Goal: Information Seeking & Learning: Find specific page/section

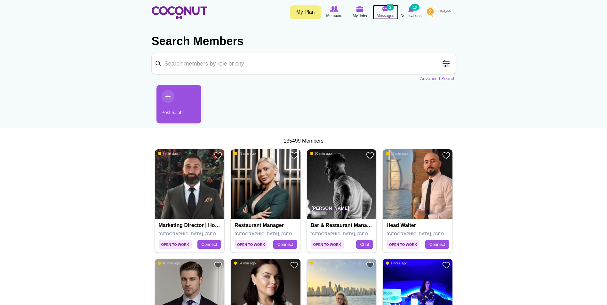
click at [383, 12] on span "Messages" at bounding box center [386, 15] width 18 height 6
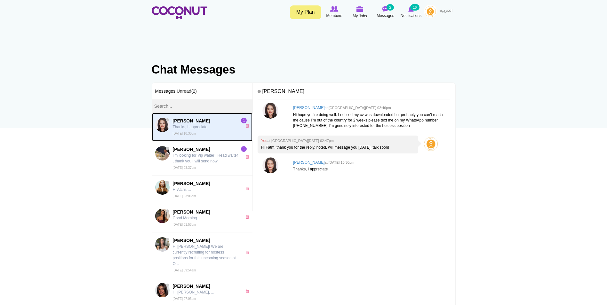
click at [196, 131] on span "[PERSON_NAME] Thanks, I appreciate [DATE] 10:30pm" at bounding box center [206, 127] width 66 height 19
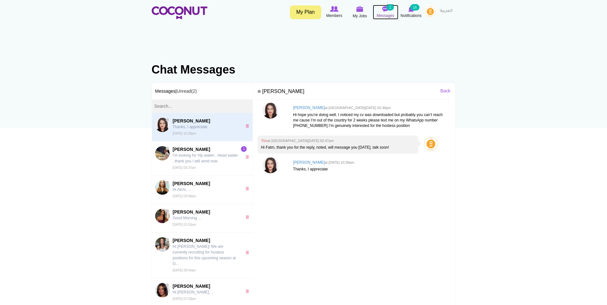
click at [390, 11] on icon at bounding box center [385, 8] width 24 height 7
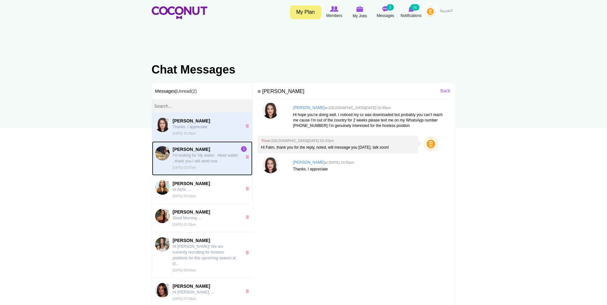
click at [209, 164] on p "I'm looking for Vip waiter , Head waiter , thank you I will send now" at bounding box center [206, 159] width 66 height 12
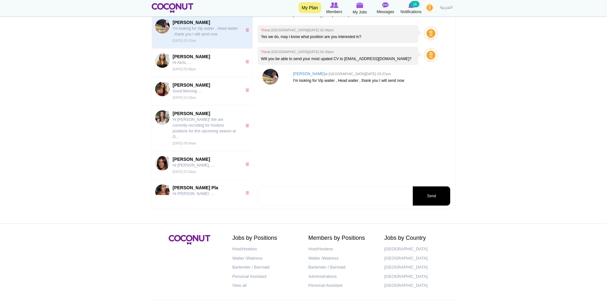
scroll to position [128, 0]
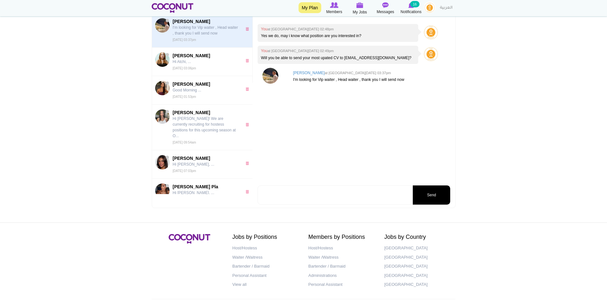
click at [310, 191] on textarea at bounding box center [335, 195] width 154 height 19
type textarea "Yes, we have VIP waiter vacancy, i sent you an email, please check -- would lik…"
click at [440, 202] on button "Send" at bounding box center [431, 195] width 37 height 19
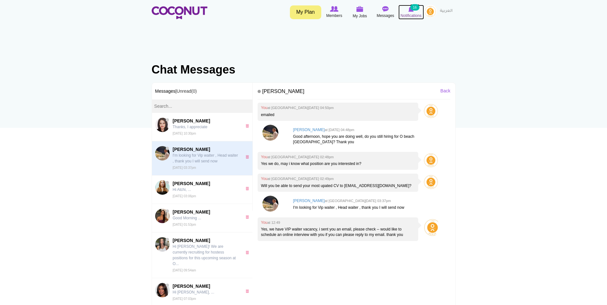
click at [412, 12] on icon at bounding box center [411, 8] width 24 height 7
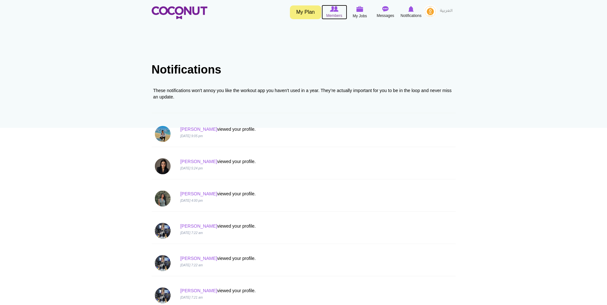
click at [341, 16] on span "Members" at bounding box center [334, 15] width 16 height 6
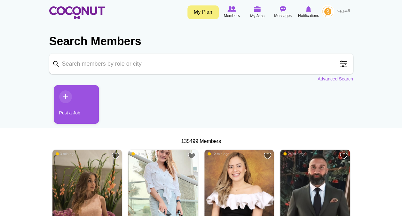
click at [344, 63] on span at bounding box center [343, 63] width 13 height 13
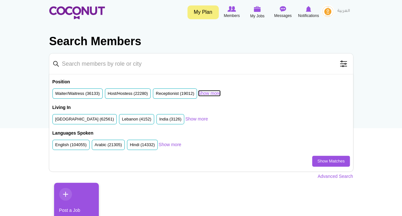
click at [212, 92] on link "Show more" at bounding box center [209, 93] width 23 height 6
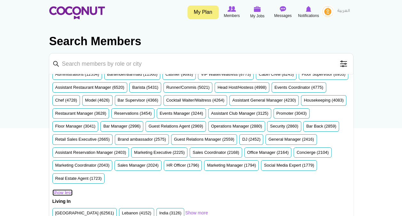
scroll to position [36, 0]
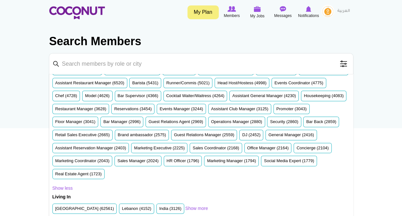
click at [136, 62] on input "Keyword" at bounding box center [201, 63] width 304 height 20
type input "junior bartender"
click button "Search" at bounding box center [0, 0] width 0 height 0
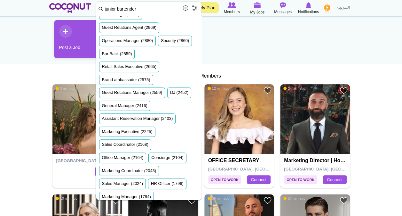
scroll to position [293, 0]
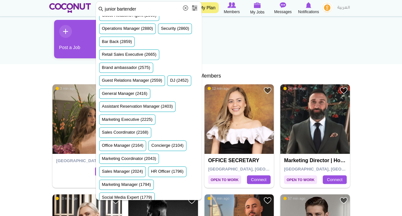
click at [253, 53] on ul "Post a Job" at bounding box center [201, 41] width 304 height 43
click at [267, 42] on ul "Post a Job" at bounding box center [201, 41] width 304 height 43
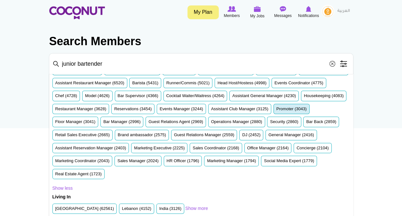
scroll to position [36, 0]
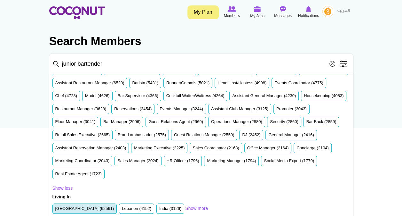
click at [93, 211] on ul "United Arab Emirates (62561) Lebanon (4152) India (3126) South Africa (2453) Un…" at bounding box center [118, 209] width 133 height 13
click at [95, 208] on label "United Arab Emirates (62561)" at bounding box center [84, 208] width 59 height 6
click at [55, 210] on input "United Arab Emirates (62561)" at bounding box center [55, 210] width 0 height 0
click at [329, 10] on img at bounding box center [328, 11] width 13 height 13
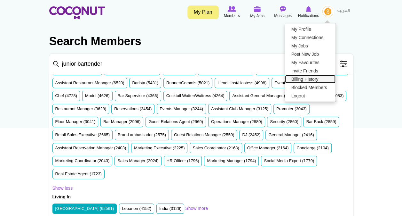
click at [319, 80] on link "Billing History" at bounding box center [310, 79] width 51 height 8
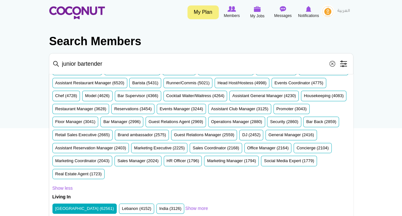
click at [330, 13] on img at bounding box center [328, 11] width 13 height 13
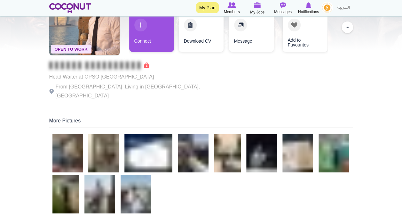
scroll to position [64, 0]
